Goal: Transaction & Acquisition: Purchase product/service

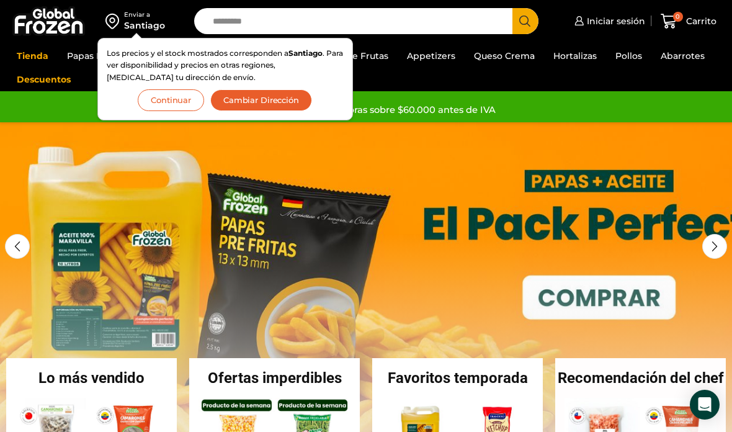
click at [604, 29] on link "Iniciar sesión" at bounding box center [608, 21] width 74 height 25
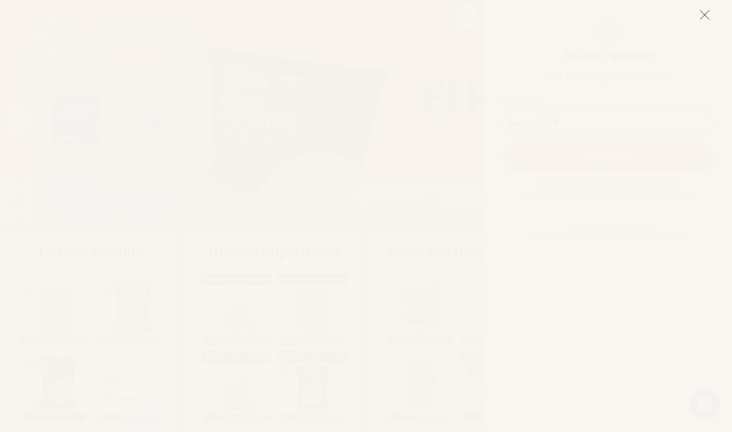
scroll to position [118, 0]
type input "*"
click at [708, 14] on icon at bounding box center [704, 14] width 11 height 11
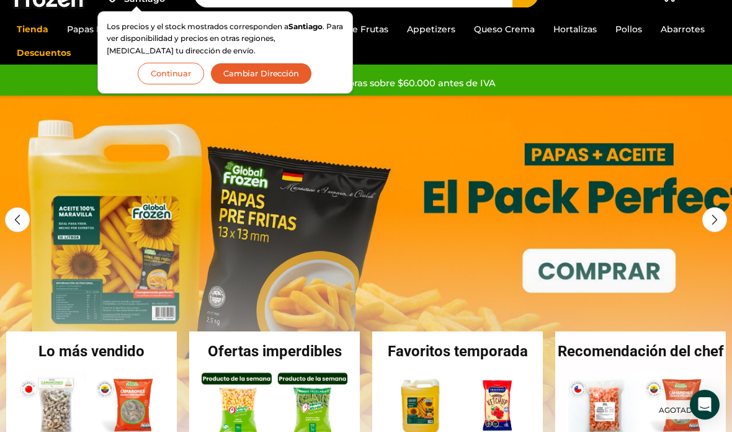
scroll to position [0, 0]
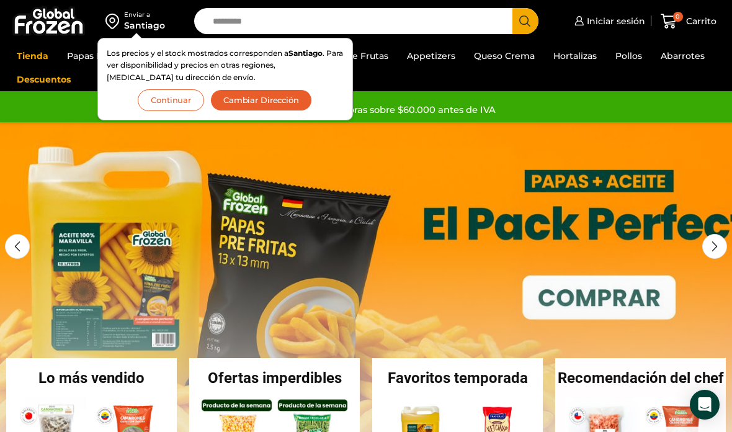
click at [610, 19] on span "Iniciar sesión" at bounding box center [614, 21] width 61 height 12
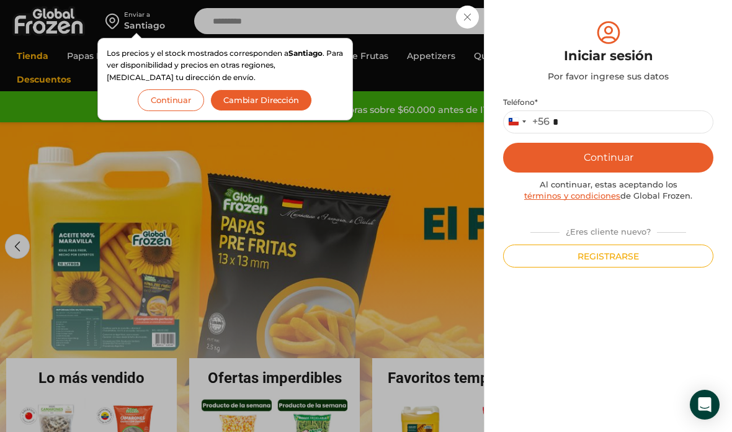
click at [585, 116] on input "*" at bounding box center [608, 121] width 210 height 23
type input "*********"
click at [639, 168] on button "Continuar" at bounding box center [608, 158] width 210 height 30
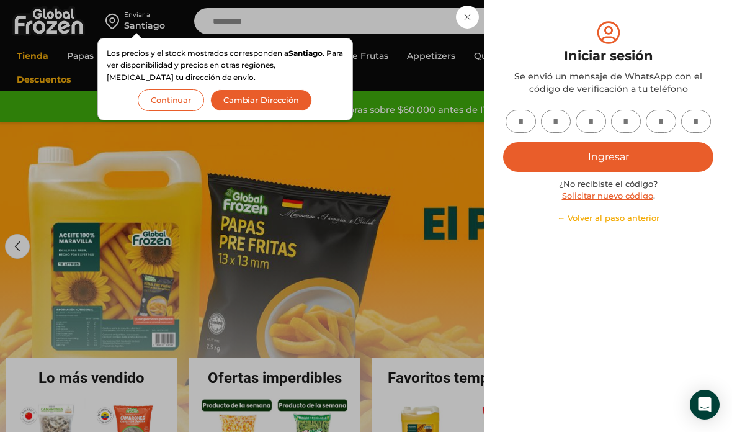
click at [524, 119] on input "text" at bounding box center [521, 121] width 30 height 23
click at [528, 118] on input "text" at bounding box center [521, 121] width 30 height 23
click at [520, 123] on input "text" at bounding box center [521, 121] width 30 height 23
click at [548, 124] on input "text" at bounding box center [556, 121] width 30 height 23
click at [517, 118] on input "text" at bounding box center [521, 121] width 30 height 23
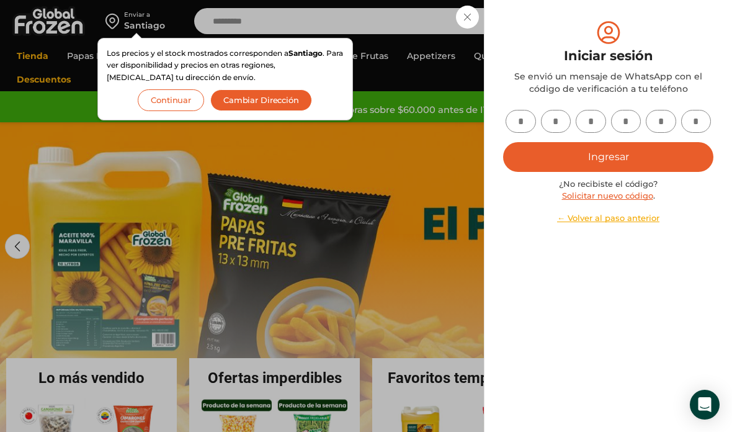
type input "*"
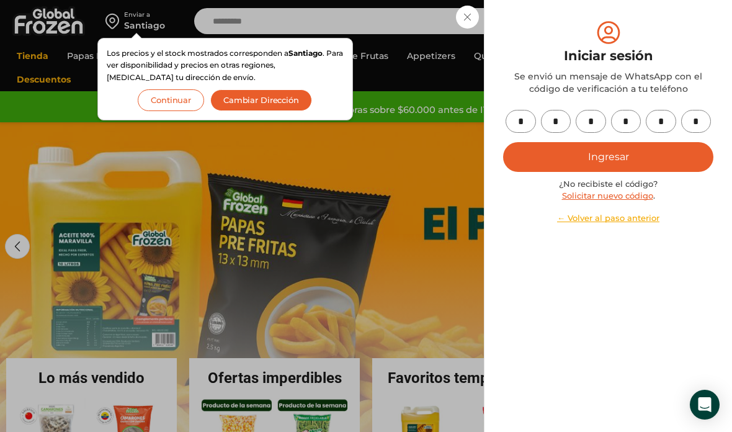
type input "*"
click at [618, 150] on button "Ingresar" at bounding box center [608, 157] width 210 height 30
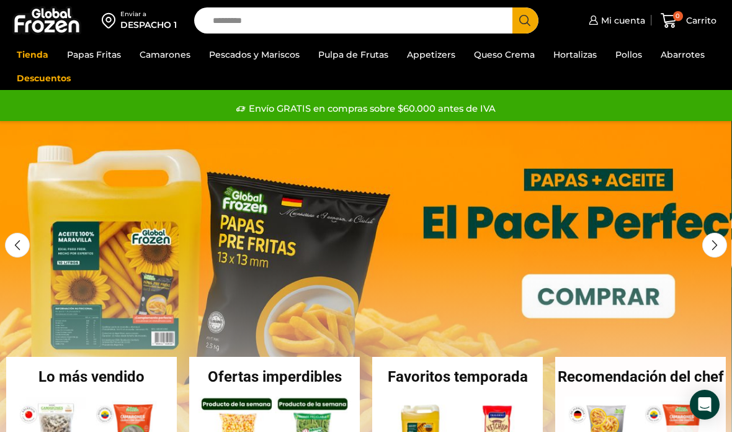
click at [625, 20] on span "Mi cuenta" at bounding box center [621, 20] width 47 height 12
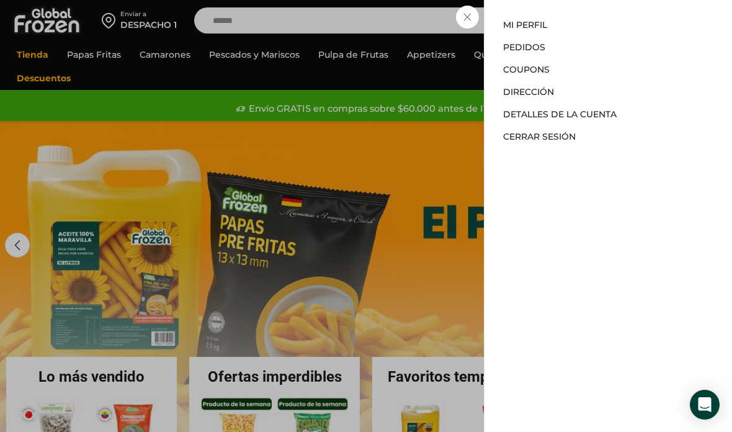
type input "******"
click at [525, 20] on button "Search" at bounding box center [525, 20] width 26 height 26
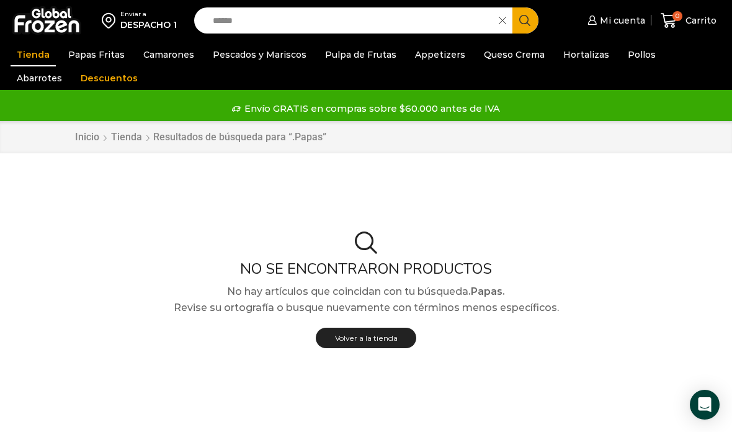
click at [499, 22] on icon at bounding box center [502, 20] width 7 height 7
click at [450, 22] on input "Search input" at bounding box center [357, 20] width 300 height 26
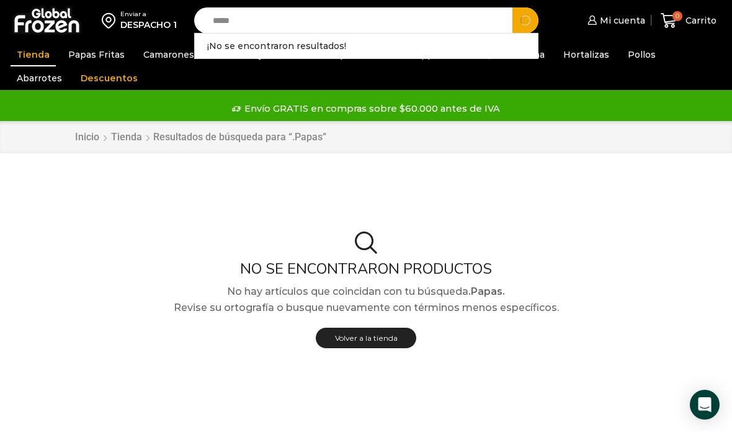
type input "*****"
click at [525, 20] on button "Search" at bounding box center [525, 20] width 26 height 26
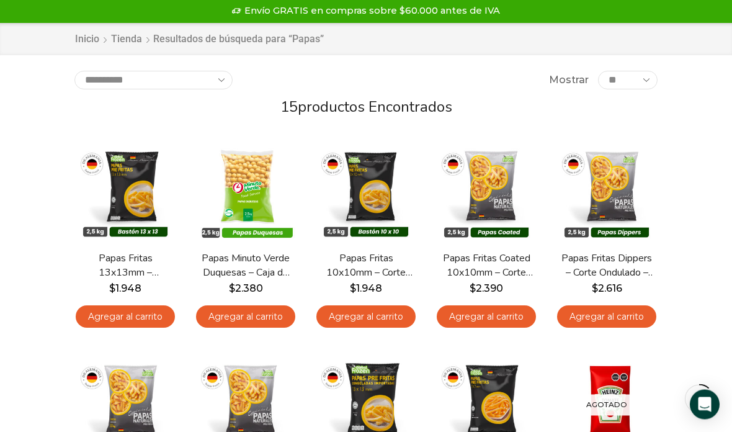
scroll to position [99, 0]
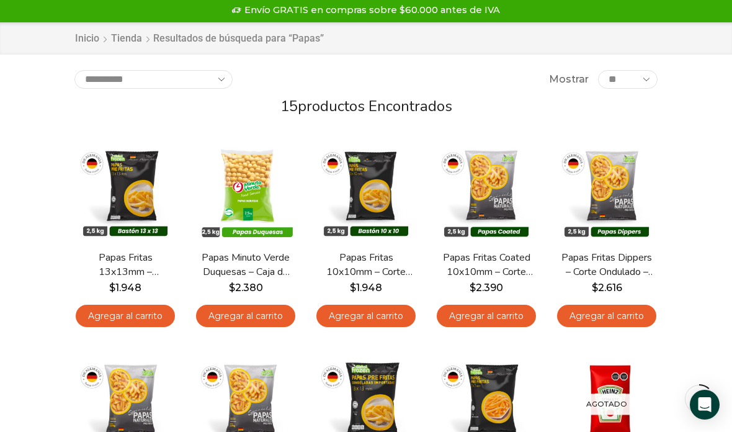
click at [384, 319] on link "Agregar al carrito" at bounding box center [365, 316] width 99 height 23
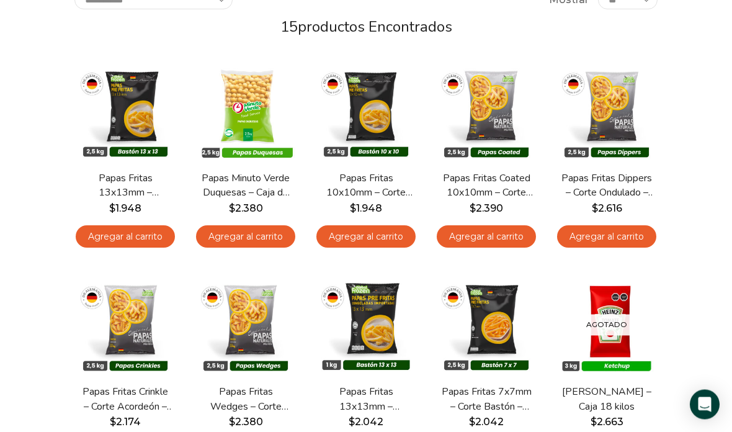
scroll to position [176, 0]
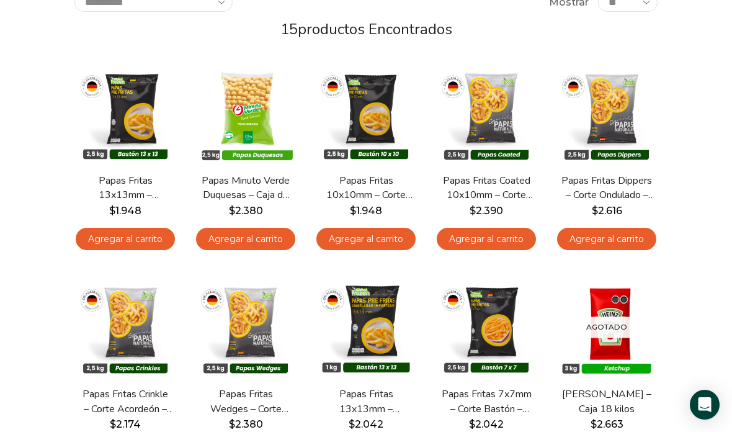
click at [395, 241] on div "**********" at bounding box center [366, 384] width 602 height 782
click at [363, 242] on link "Agregar al carrito" at bounding box center [365, 239] width 99 height 23
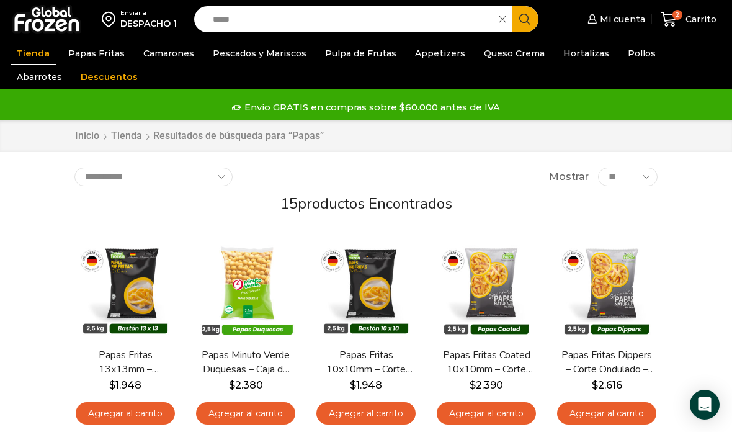
scroll to position [0, 0]
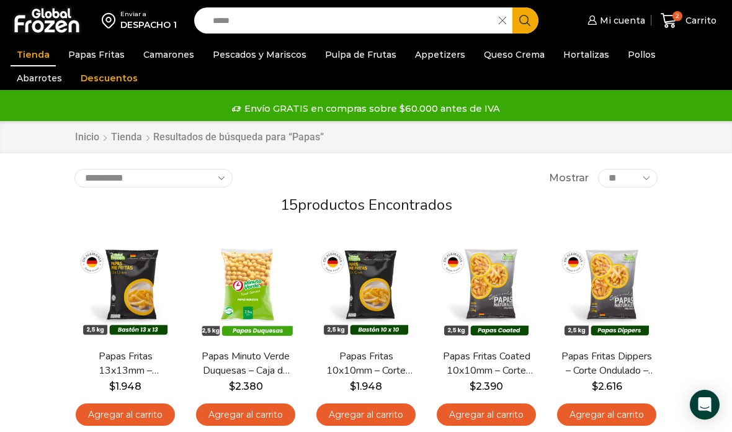
click at [680, 23] on div "2 Carrito 2 2 Shopping Cart 2 × $ $" at bounding box center [689, 20] width 62 height 29
click at [667, 26] on icon at bounding box center [669, 20] width 17 height 17
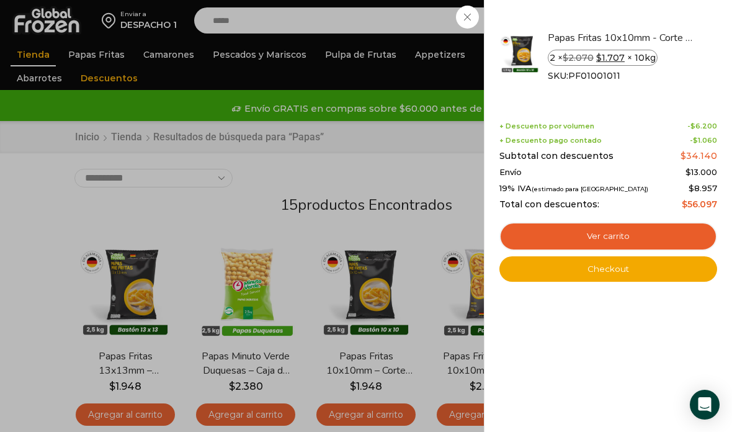
click at [610, 60] on bdi "$ 1.707" at bounding box center [610, 57] width 29 height 11
click at [608, 73] on span "PF01001011" at bounding box center [594, 75] width 52 height 11
click at [582, 65] on span "2 × $ 2.070 Original price was: $2.070. $ 1.707 Current price is: $1.707. × 10kg" at bounding box center [603, 58] width 110 height 16
click at [596, 237] on link "Ver carrito" at bounding box center [608, 236] width 218 height 29
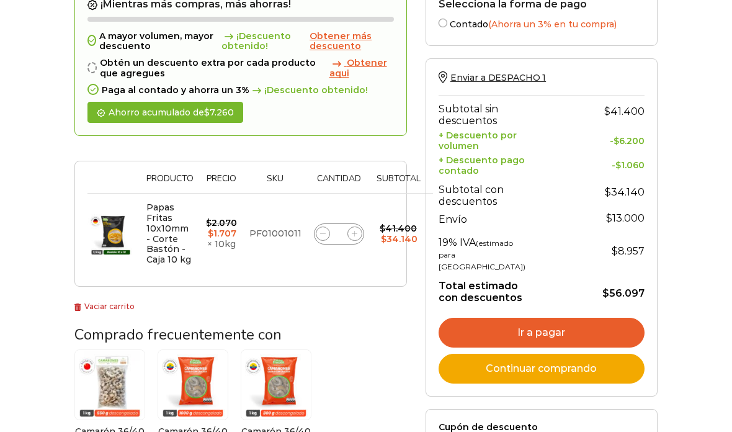
scroll to position [167, 0]
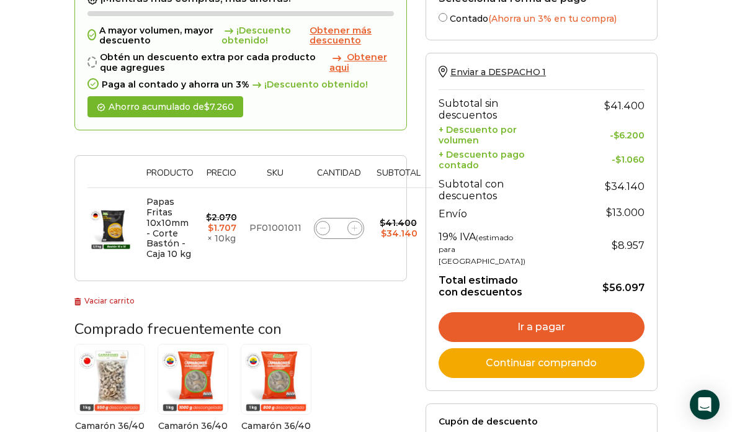
click at [352, 225] on icon at bounding box center [355, 228] width 6 height 6
click at [350, 227] on span at bounding box center [354, 228] width 15 height 15
type input "*"
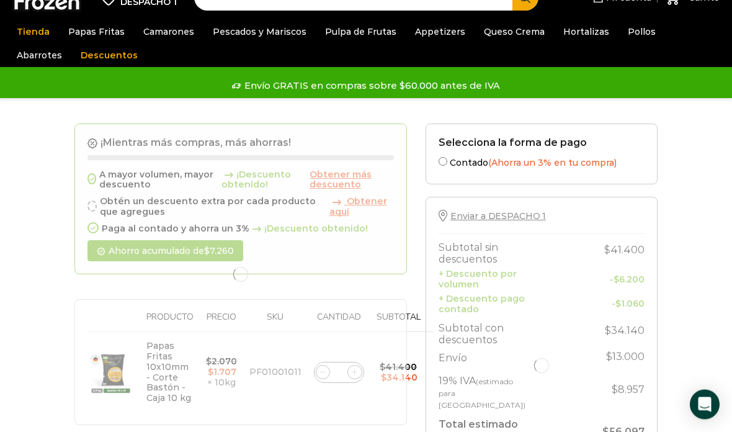
scroll to position [0, 0]
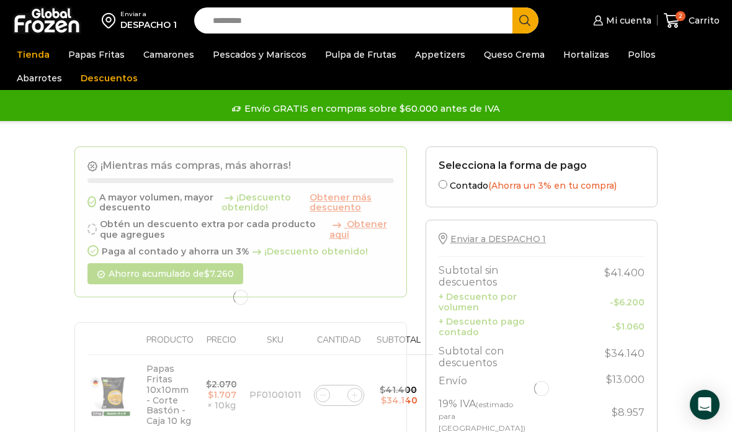
type input "*"
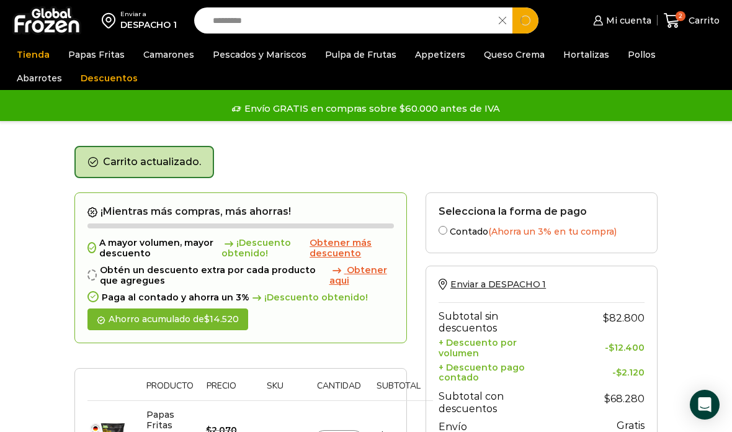
type input "*********"
click at [525, 20] on button "Search" at bounding box center [525, 20] width 26 height 26
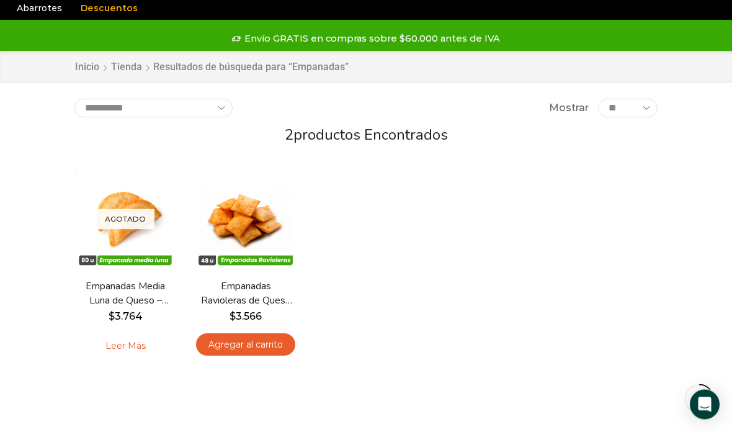
scroll to position [69, 0]
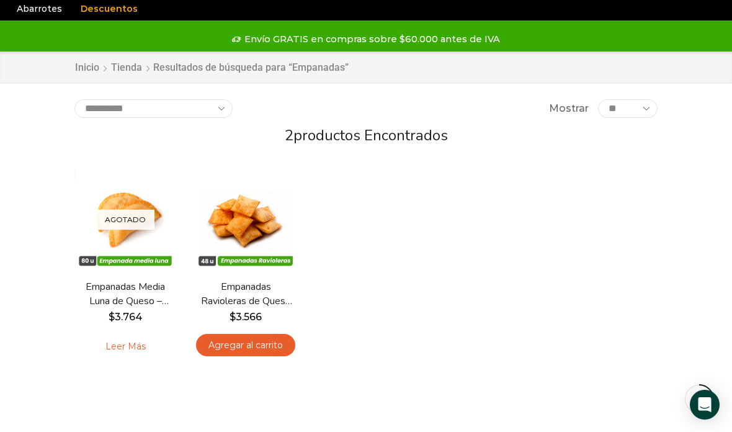
click at [258, 344] on link "Agregar al carrito" at bounding box center [245, 345] width 99 height 23
click at [258, 347] on div "**********" at bounding box center [366, 274] width 602 height 350
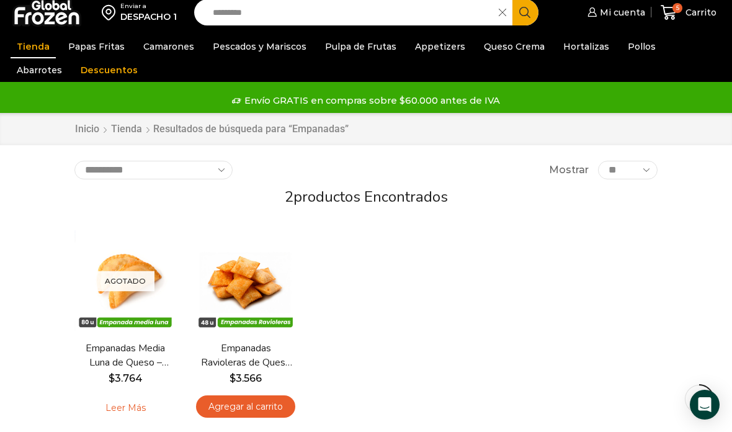
scroll to position [0, 0]
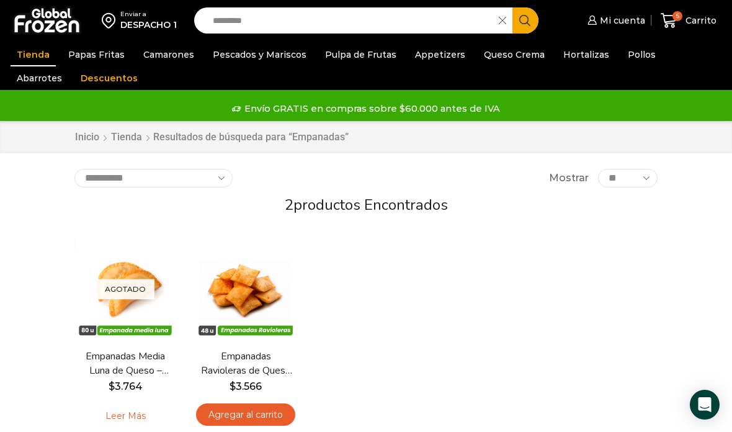
click at [680, 19] on span "5" at bounding box center [677, 16] width 10 height 10
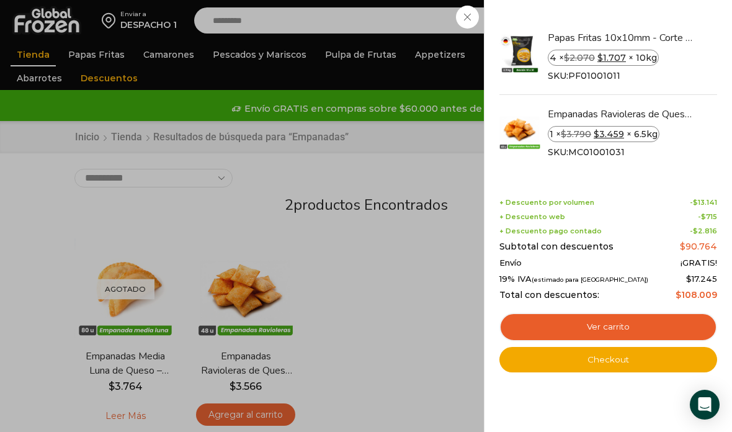
click at [609, 329] on link "Ver carrito" at bounding box center [608, 327] width 218 height 29
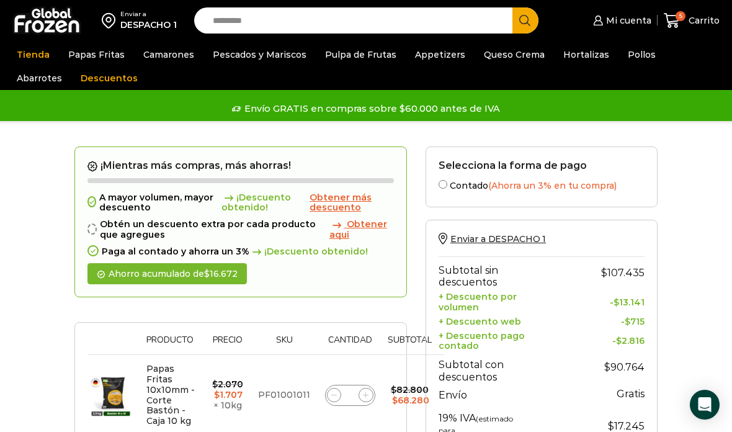
type input "*"
type input "*******"
click at [525, 20] on button "Search" at bounding box center [525, 20] width 26 height 26
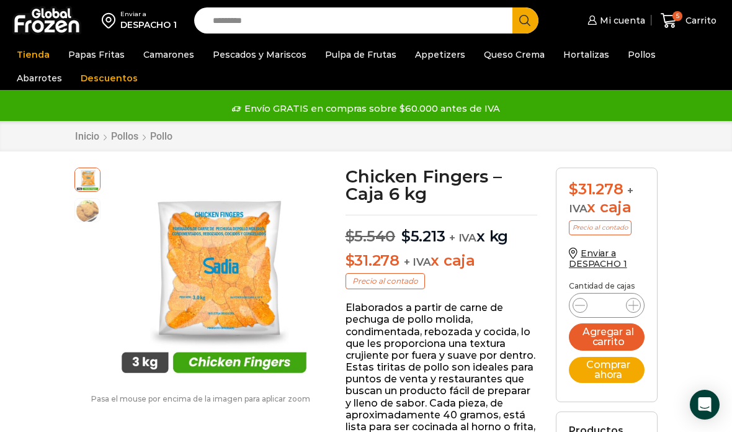
click at [629, 307] on icon at bounding box center [633, 305] width 10 height 10
type input "*"
click at [620, 336] on button "Agregar al carrito" at bounding box center [607, 336] width 76 height 27
click at [687, 18] on div "7 Carrito 7 7 Shopping Cart 4 × $ $" at bounding box center [689, 20] width 62 height 29
click at [676, 19] on span "7" at bounding box center [677, 16] width 10 height 10
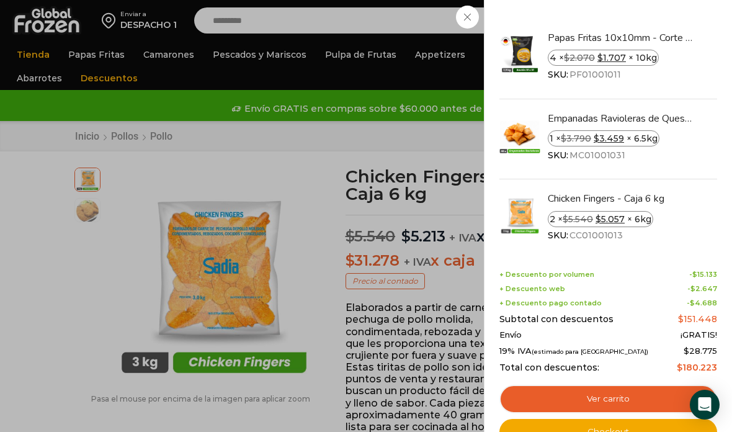
click at [658, 20] on div "7 Carrito 7 7 Shopping Cart 4 × $ $" at bounding box center [689, 20] width 62 height 29
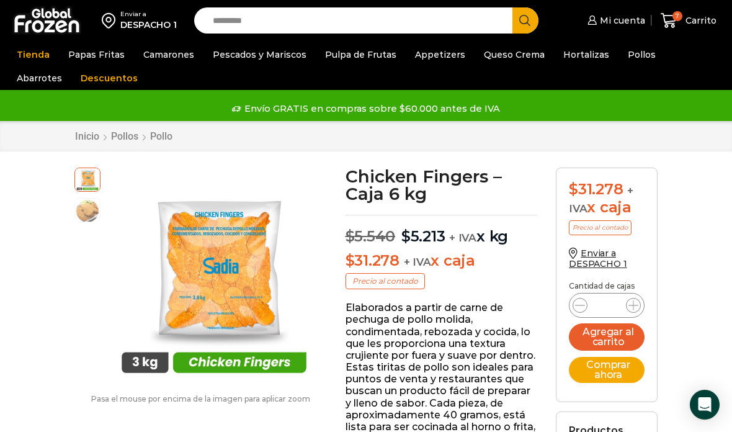
type input "*"
type input "*******"
click at [525, 20] on button "Search" at bounding box center [525, 20] width 26 height 26
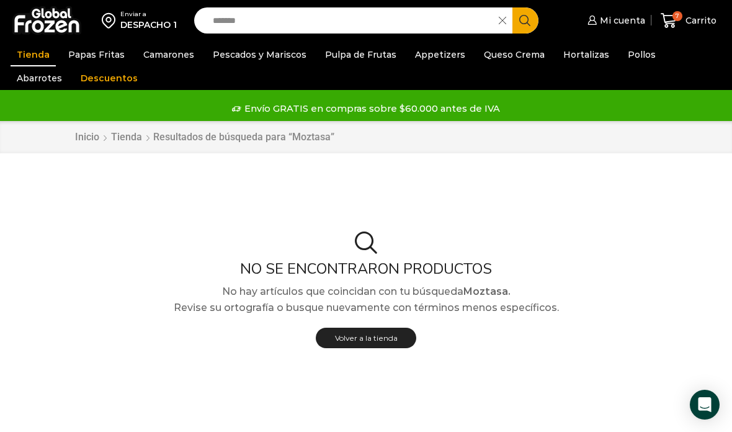
click at [507, 24] on span at bounding box center [506, 20] width 14 height 26
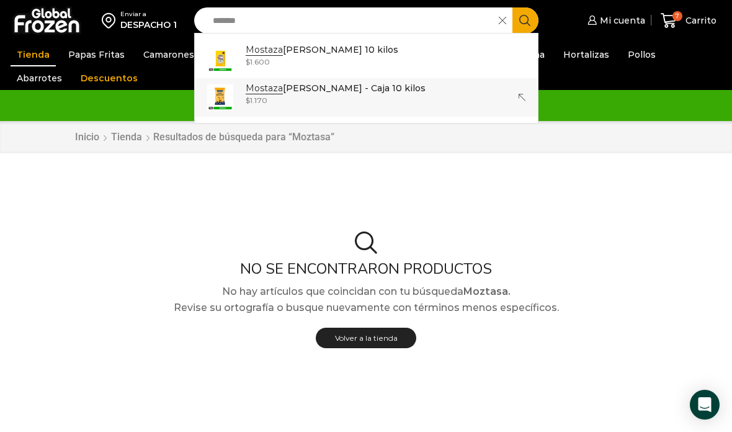
click at [359, 92] on p "Mostaza Traverso - Caja 10 kilos" at bounding box center [336, 88] width 180 height 14
type input "**********"
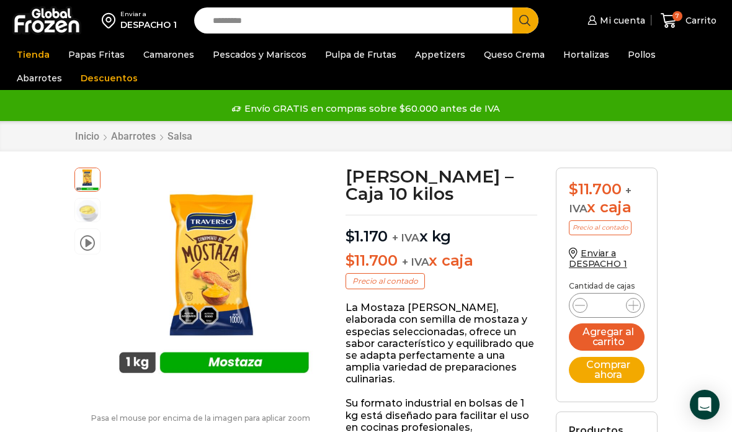
scroll to position [38, 0]
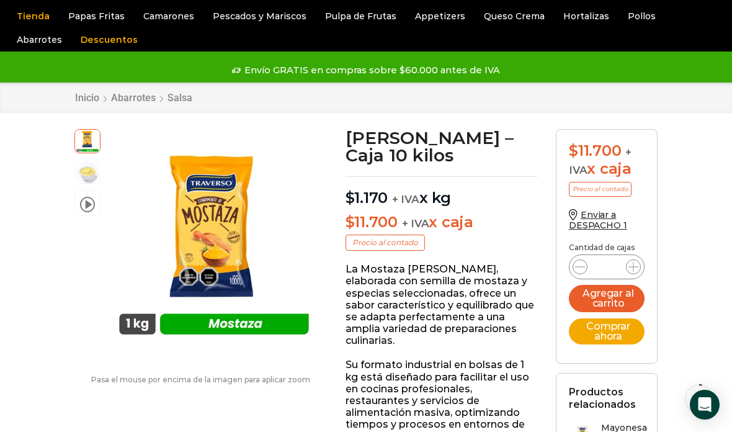
click at [610, 295] on button "Agregar al carrito" at bounding box center [607, 298] width 76 height 27
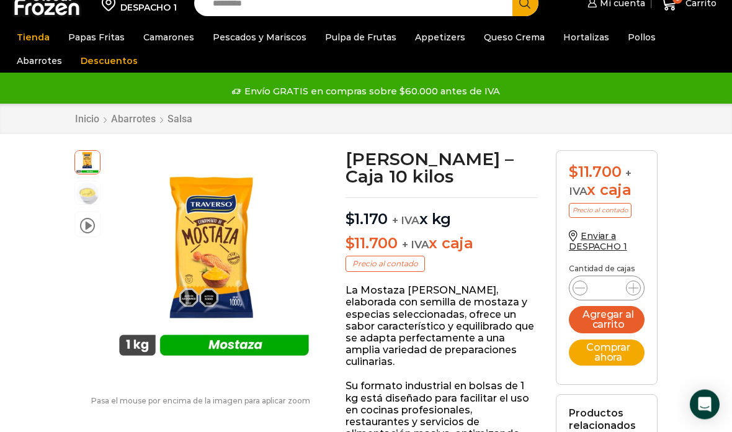
scroll to position [0, 0]
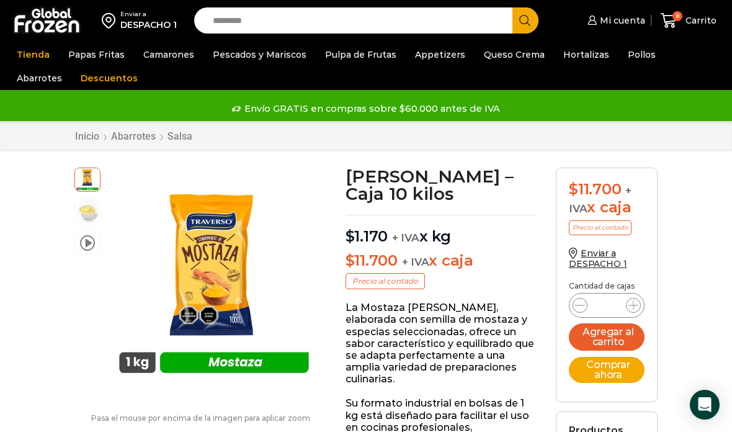
click at [678, 22] on div "8 [GEOGRAPHIC_DATA] 8 8 Shopping Cart 4 × $ $" at bounding box center [689, 20] width 62 height 29
click at [678, 19] on span "8" at bounding box center [677, 16] width 10 height 10
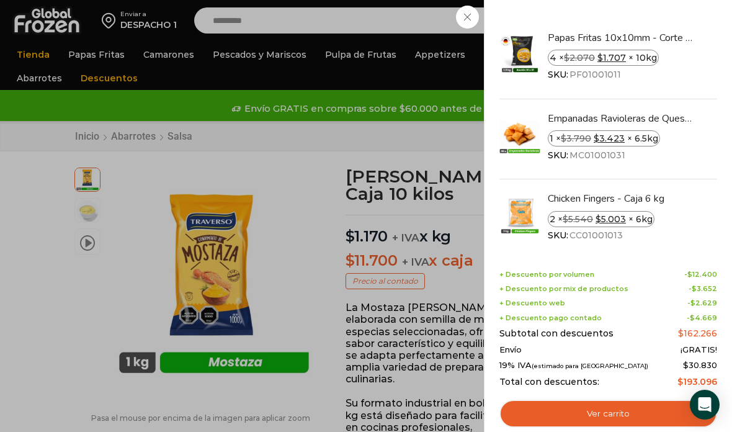
type input "*"
type input "*******"
click at [525, 20] on button "Search" at bounding box center [525, 20] width 26 height 26
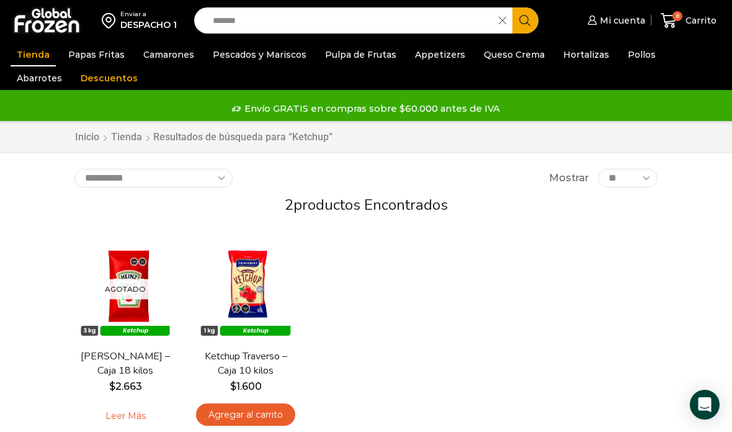
click at [256, 409] on link "Agregar al carrito" at bounding box center [245, 414] width 99 height 23
click at [695, 19] on div "9 Carrito 9 9 Shopping Cart 4 × $ $" at bounding box center [689, 20] width 62 height 29
click at [677, 22] on icon at bounding box center [669, 20] width 17 height 17
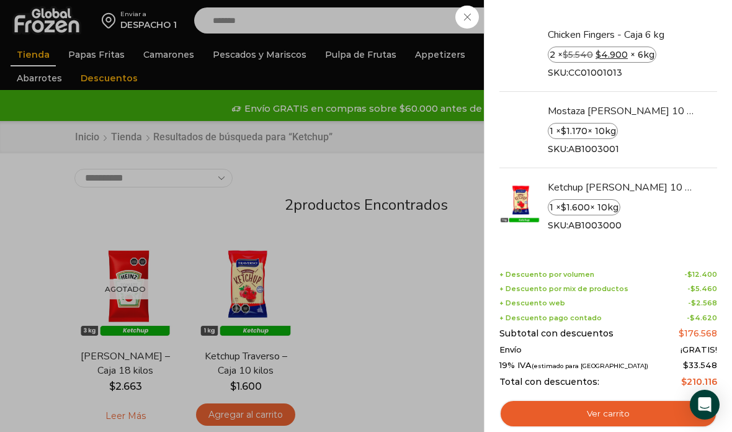
scroll to position [156, 0]
type input "*"
type input "**"
click at [658, 15] on div "9 Carrito 9 9 Shopping Cart 4 × $ $" at bounding box center [689, 20] width 62 height 29
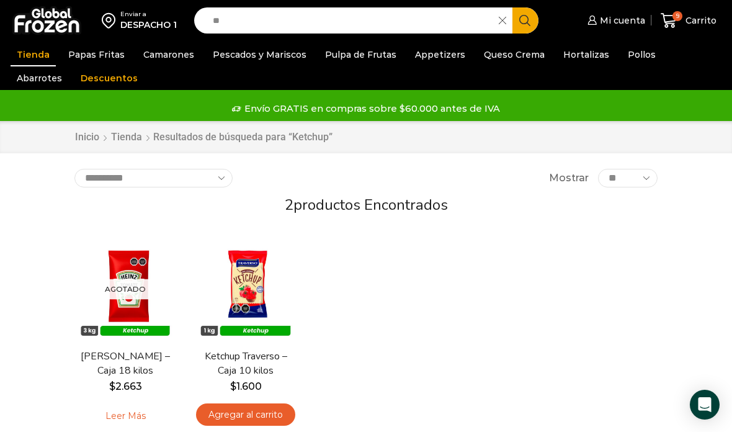
click at [506, 24] on icon at bounding box center [502, 20] width 7 height 7
click at [682, 30] on link "9 Carrito" at bounding box center [689, 20] width 62 height 29
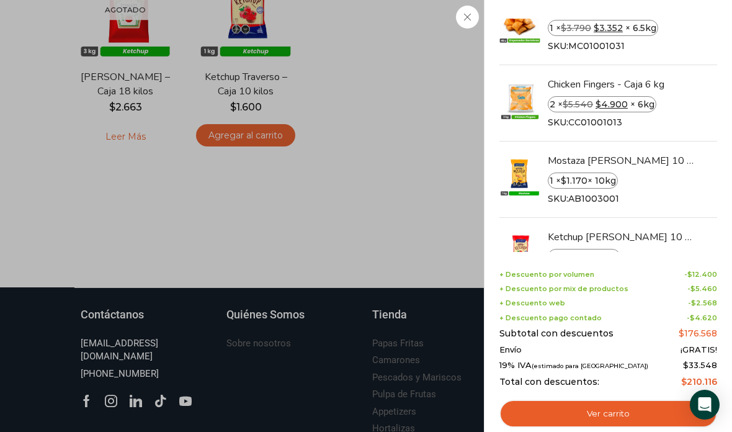
scroll to position [287, 0]
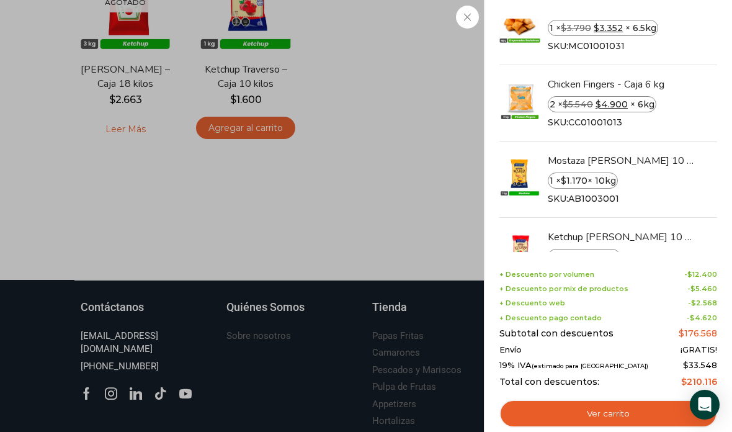
click at [613, 428] on link "Ver carrito" at bounding box center [608, 413] width 218 height 29
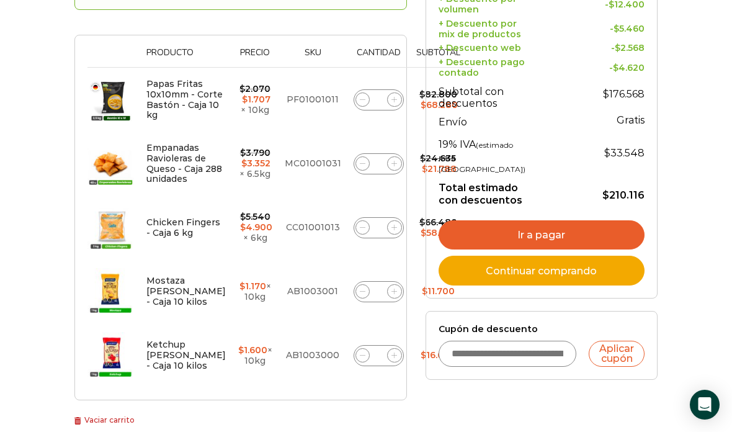
scroll to position [300, 0]
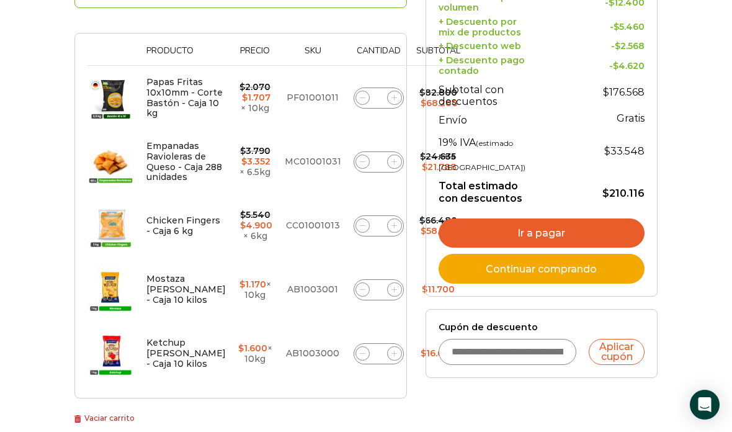
click at [538, 248] on link "Ir a pagar" at bounding box center [542, 233] width 206 height 30
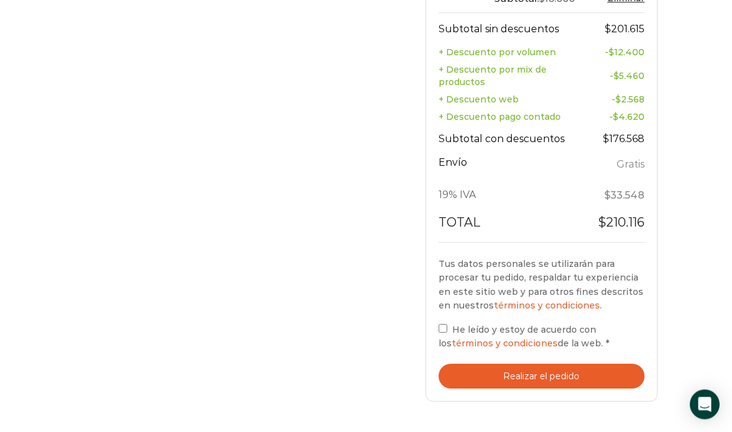
scroll to position [653, 0]
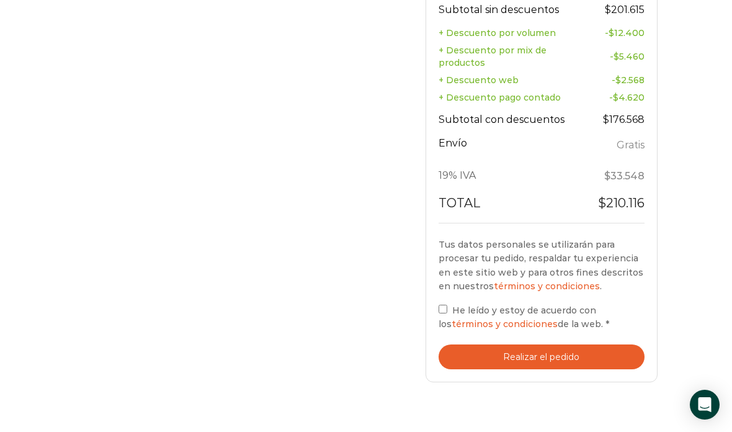
click at [556, 344] on button "Realizar el pedido" at bounding box center [542, 356] width 206 height 25
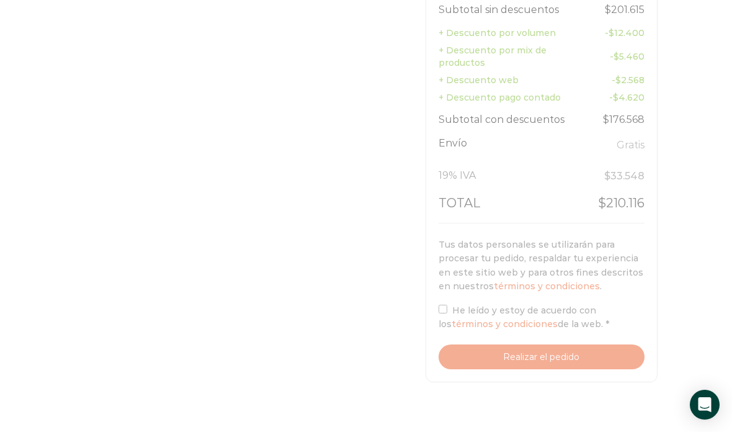
scroll to position [703, 0]
